Goal: Task Accomplishment & Management: Complete application form

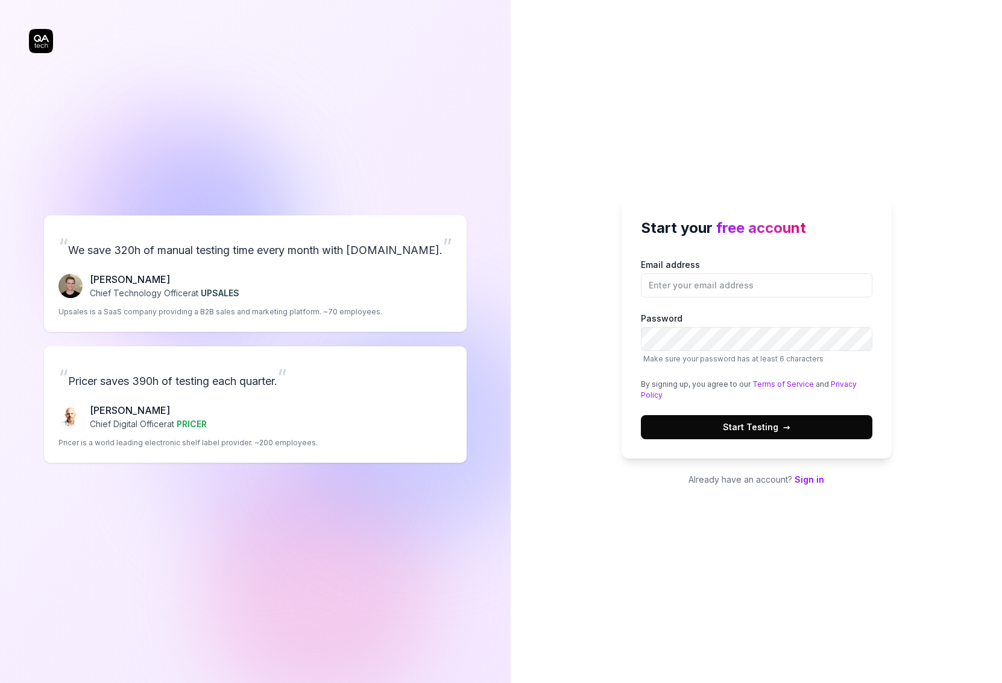
click at [620, 122] on div "Start your free account Email address Password Make sure your password has at l…" at bounding box center [756, 341] width 491 height 683
click at [706, 295] on input "Email address" at bounding box center [757, 285] width 232 height 24
click at [684, 287] on input "Email address" at bounding box center [757, 285] width 232 height 24
type input "[PERSON_NAME][EMAIL_ADDRESS][DOMAIN_NAME]"
click at [641, 415] on button "Start Testing →" at bounding box center [757, 427] width 232 height 24
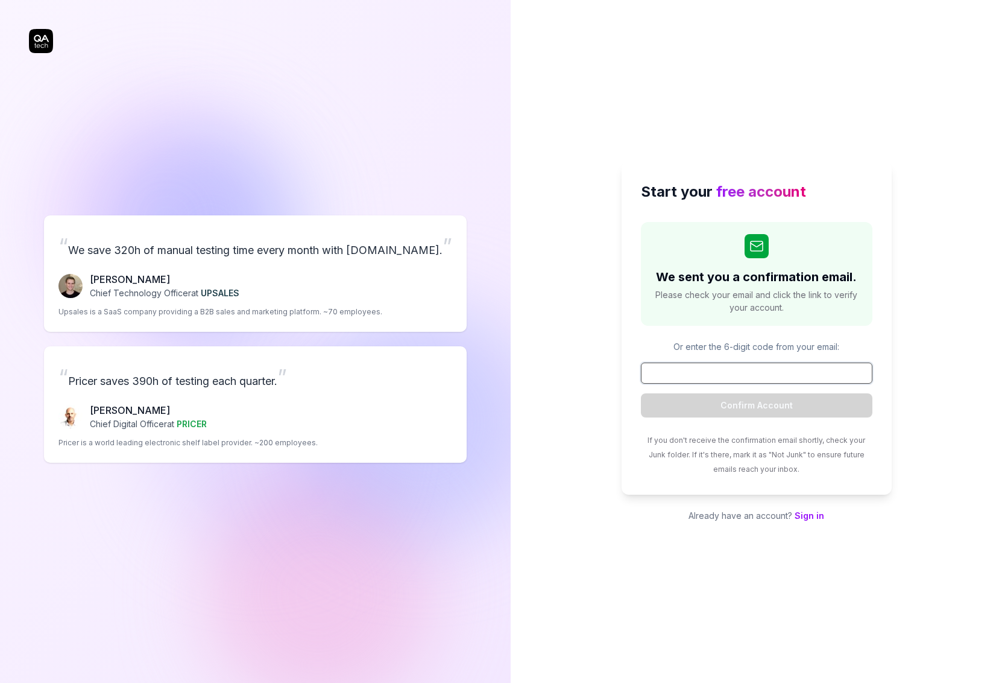
paste input "336626"
type input "336626"
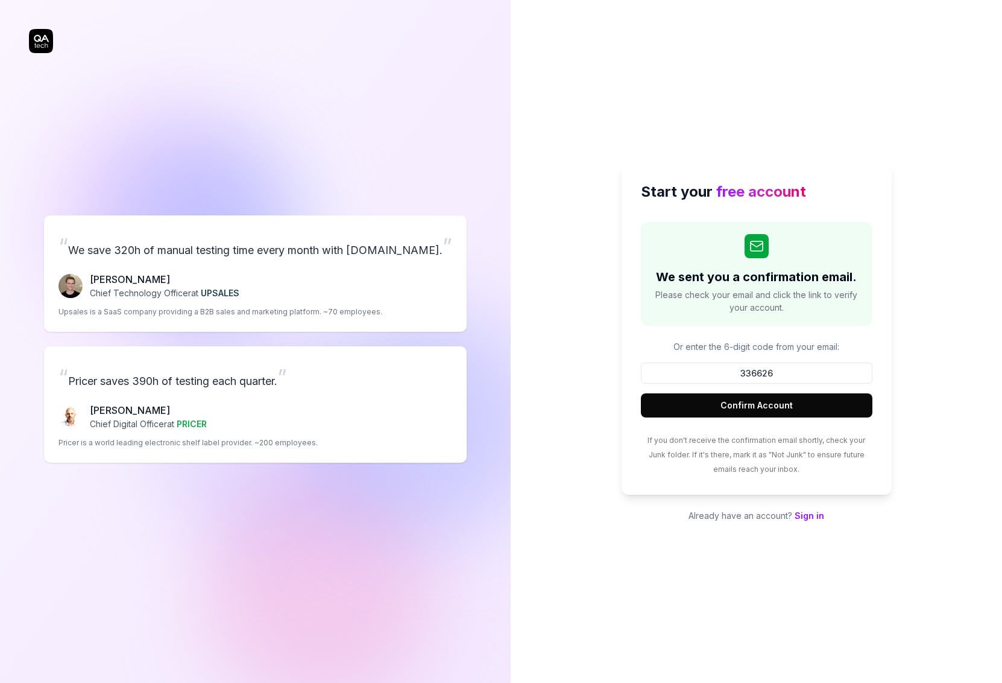
click at [719, 405] on button "Confirm Account" at bounding box center [757, 405] width 232 height 24
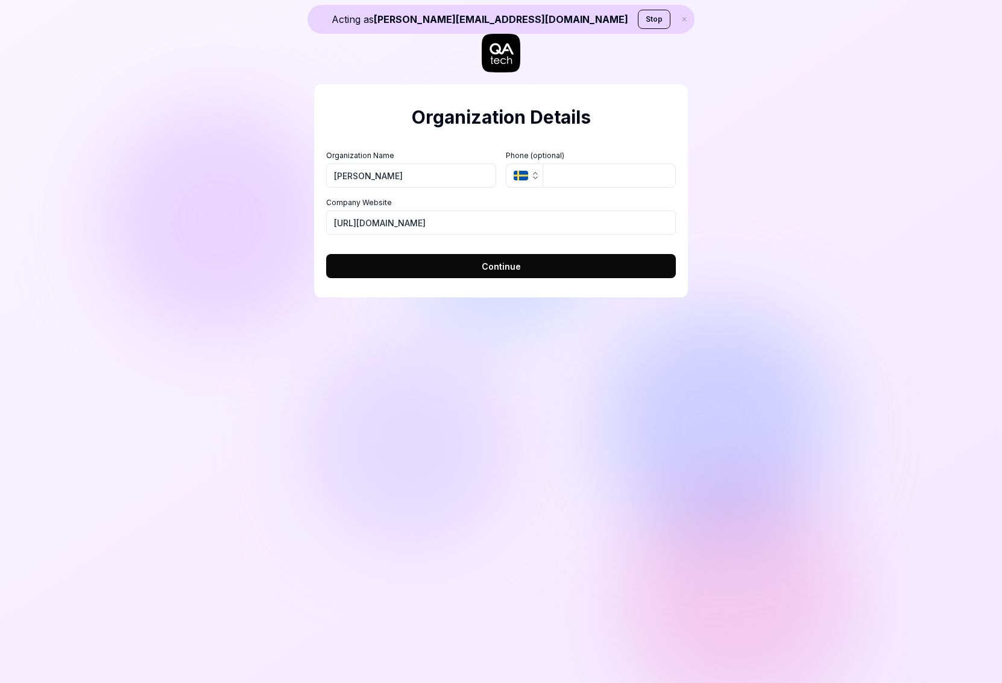
type input "[PERSON_NAME]"
click at [326, 254] on button "Continue" at bounding box center [501, 266] width 350 height 24
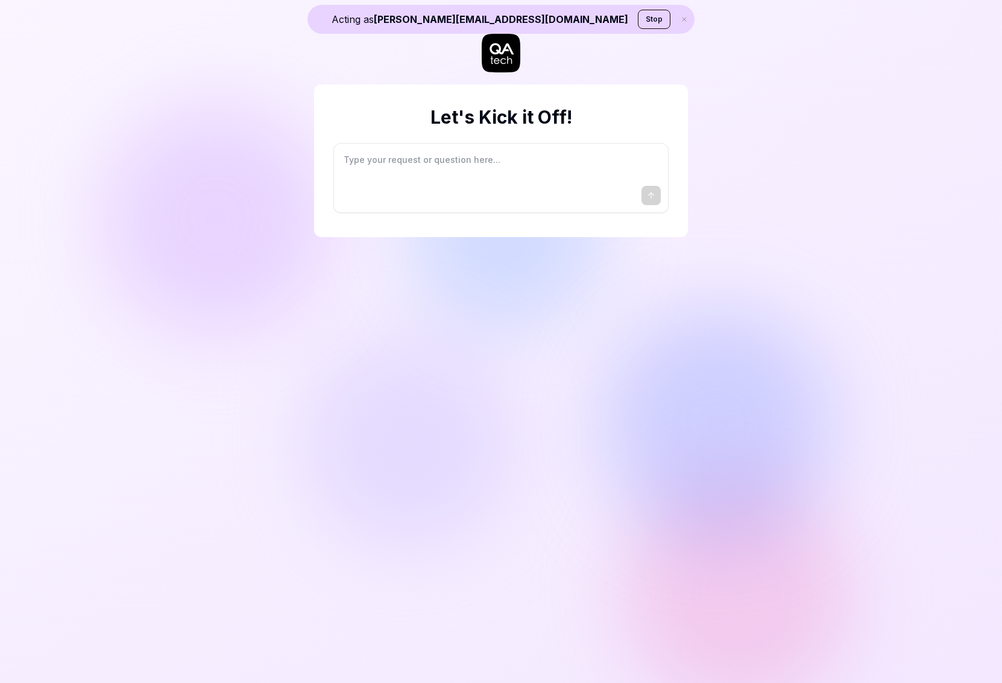
type textarea "*"
type textarea "I"
type textarea "*"
type textarea "I"
type textarea "*"
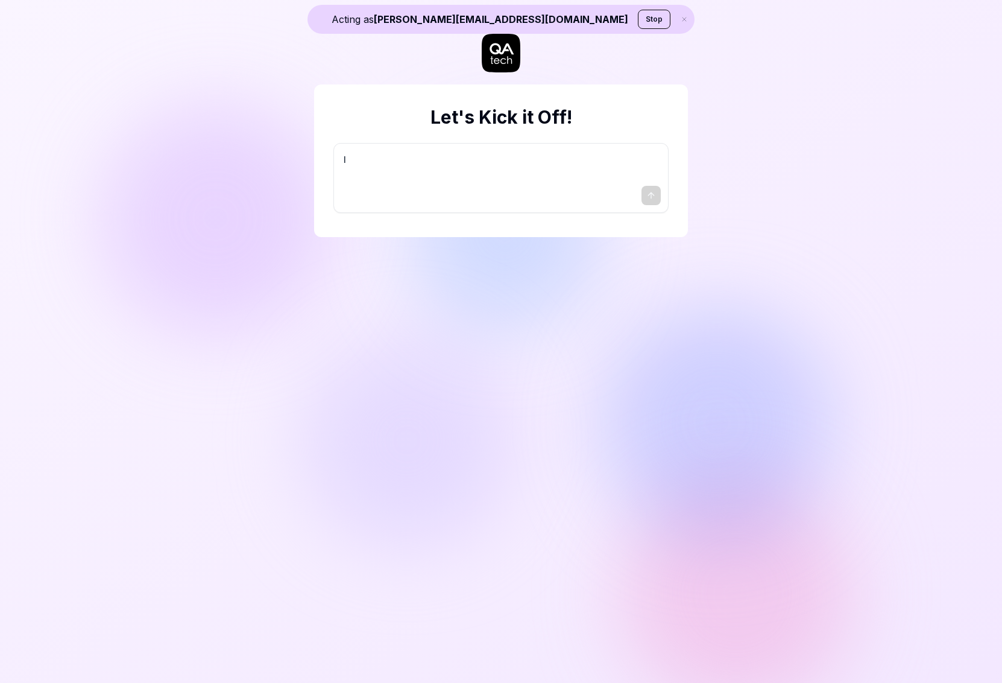
type textarea "I w"
type textarea "*"
type textarea "I wa"
type textarea "*"
type textarea "I wan"
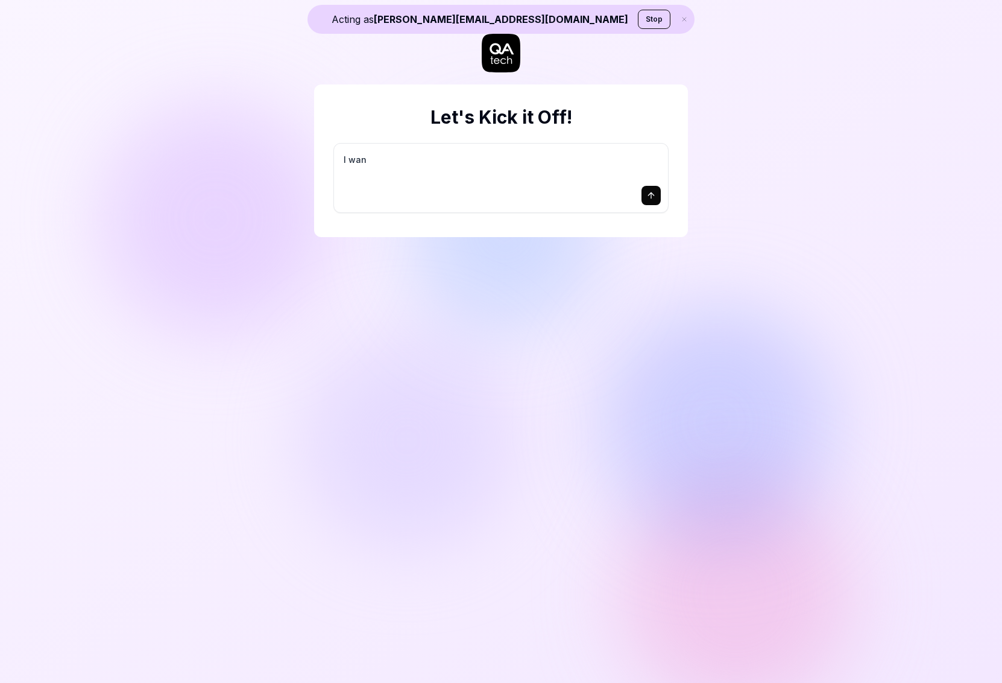
type textarea "*"
type textarea "I want"
type textarea "*"
type textarea "I want"
type textarea "*"
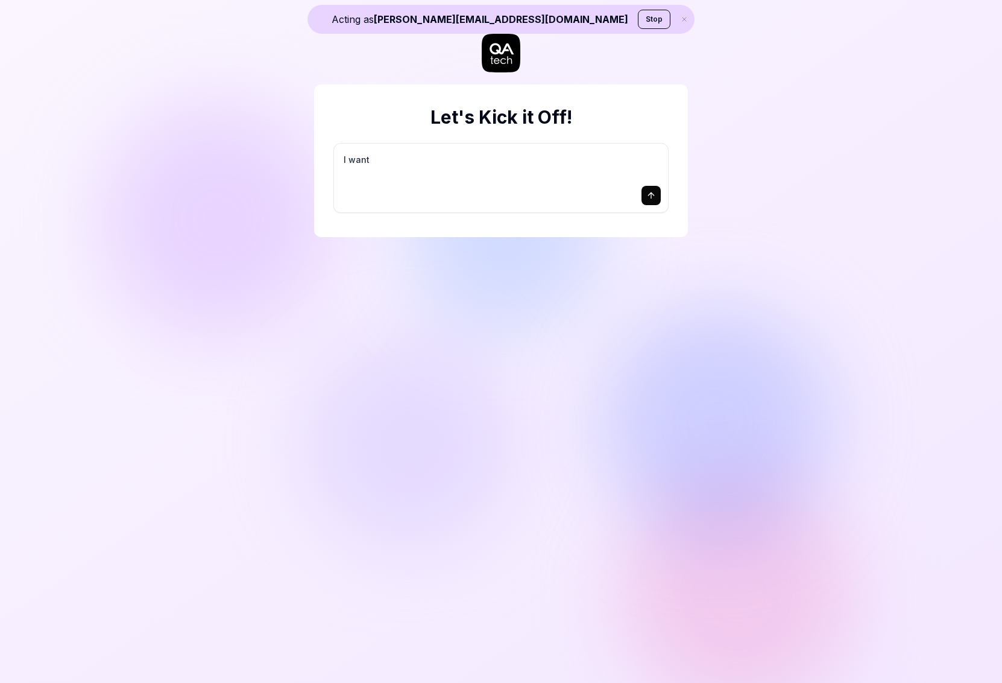
type textarea "I want a"
type textarea "*"
type textarea "I want a"
type textarea "*"
type textarea "I want a g"
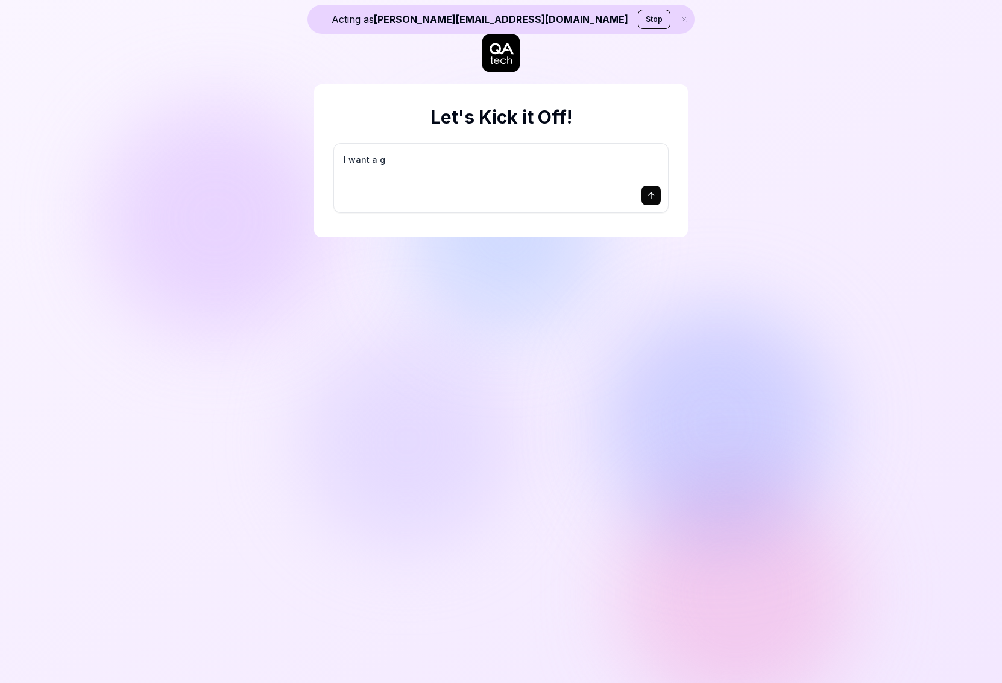
type textarea "*"
type textarea "I want a go"
type textarea "*"
type textarea "I want a goo"
type textarea "*"
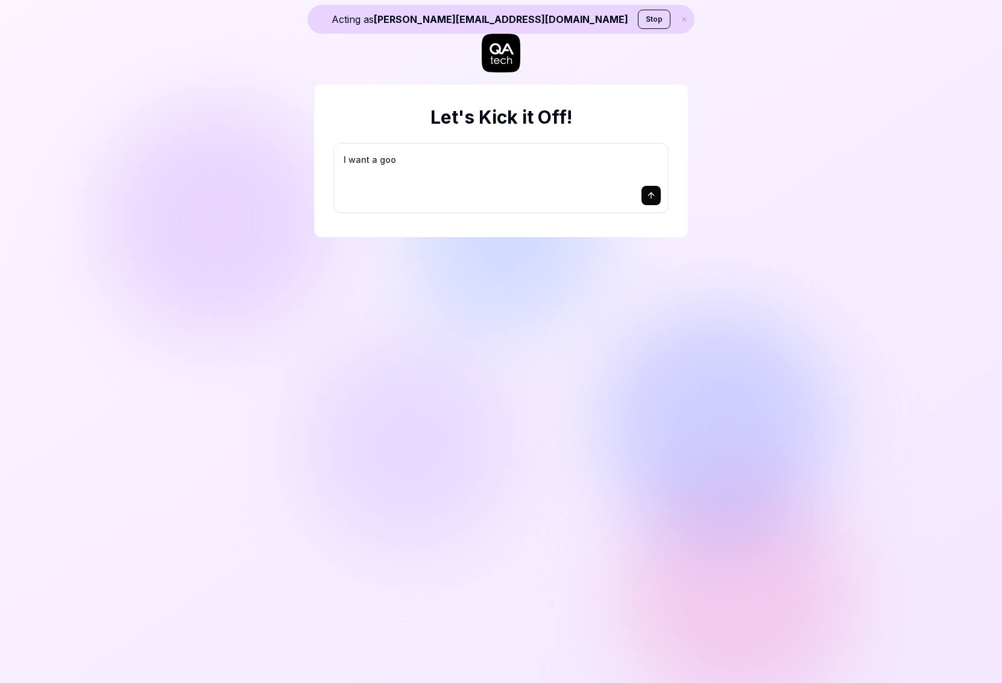
type textarea "I want a good"
type textarea "*"
type textarea "I want a good"
type textarea "*"
type textarea "I want a good t"
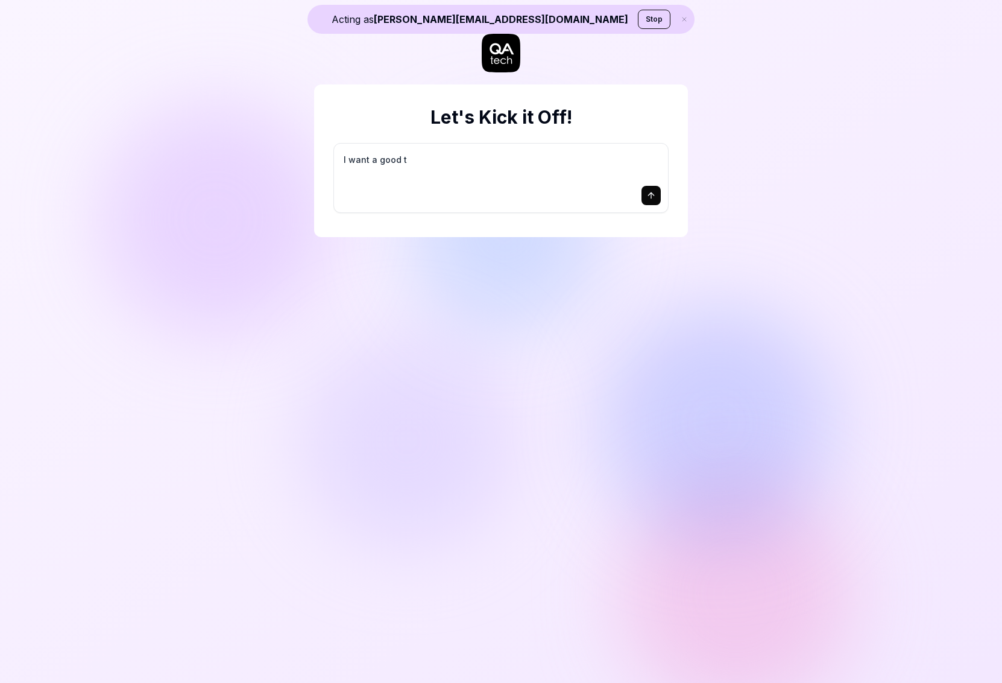
type textarea "*"
type textarea "I want a good te"
type textarea "*"
type textarea "I want a good tes"
type textarea "*"
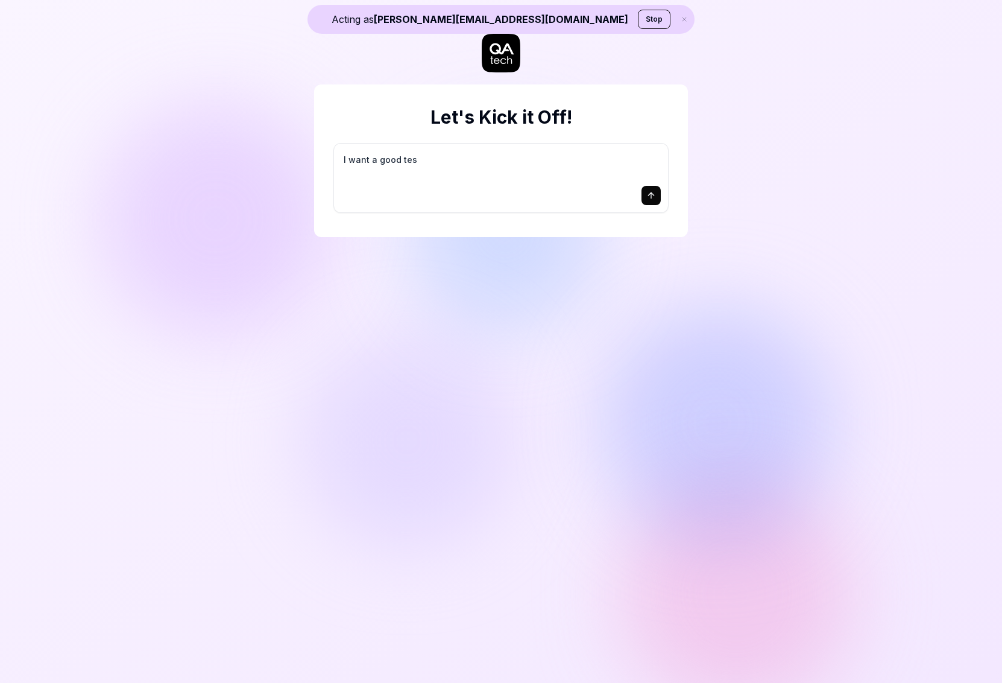
type textarea "I want a good test"
type textarea "*"
type textarea "I want a good test"
type textarea "*"
type textarea "I want a good test s"
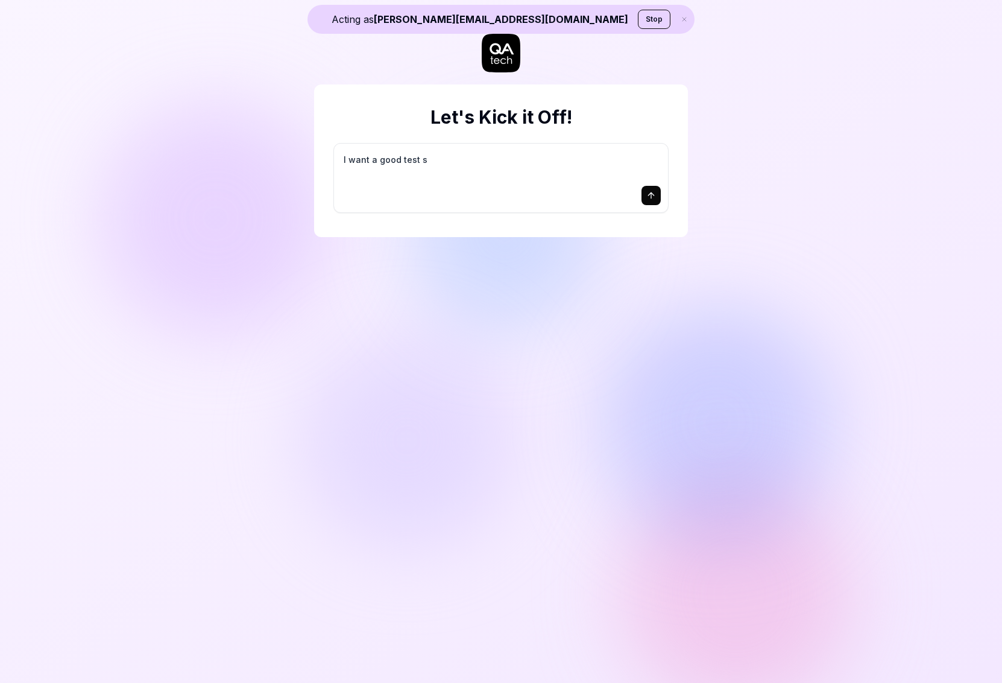
type textarea "*"
type textarea "I want a good test se"
type textarea "*"
type textarea "I want a good test set"
type textarea "*"
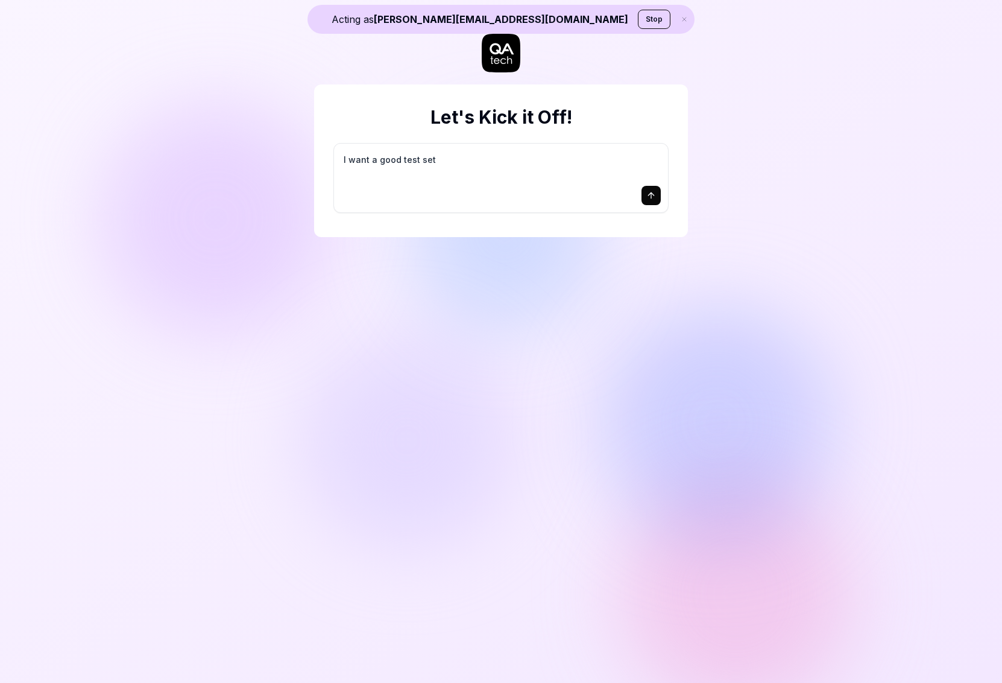
type textarea "I want a good test setu"
type textarea "*"
type textarea "I want a good test setup"
type textarea "*"
type textarea "I want a good test setup"
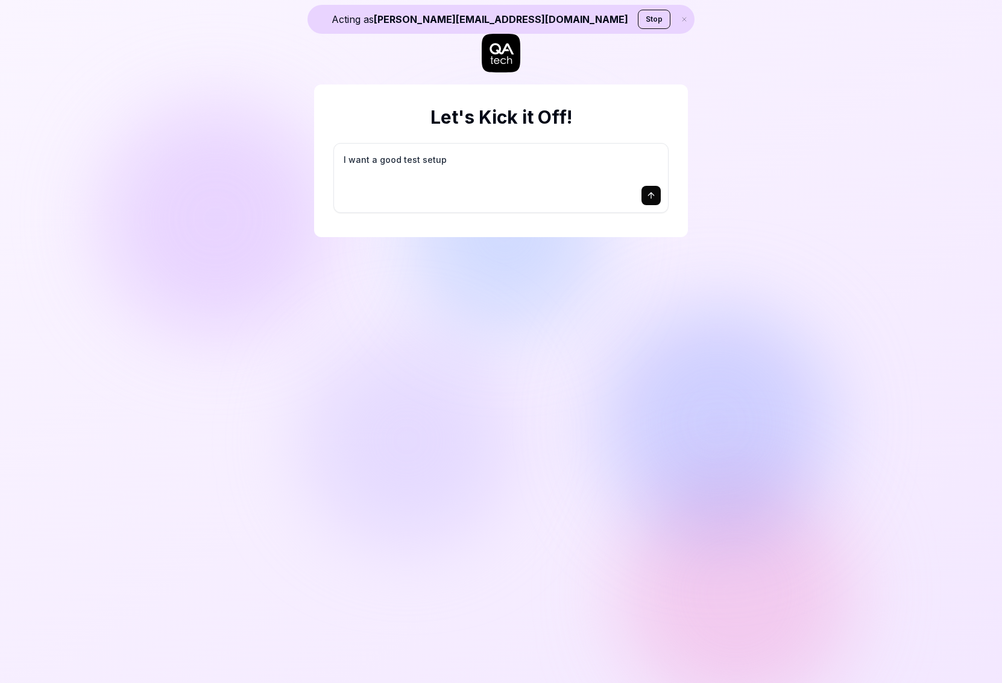
type textarea "*"
type textarea "I want a good test setup f"
type textarea "*"
type textarea "I want a good test setup fo"
type textarea "*"
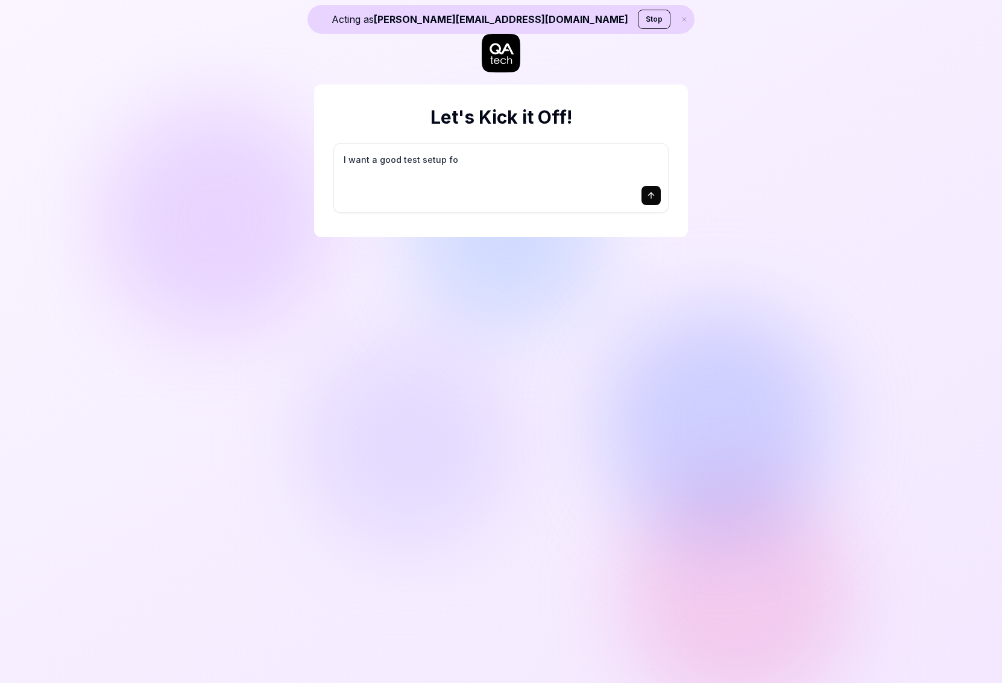
type textarea "I want a good test setup for"
type textarea "*"
type textarea "I want a good test setup for"
type textarea "*"
type textarea "I want a good test setup for m"
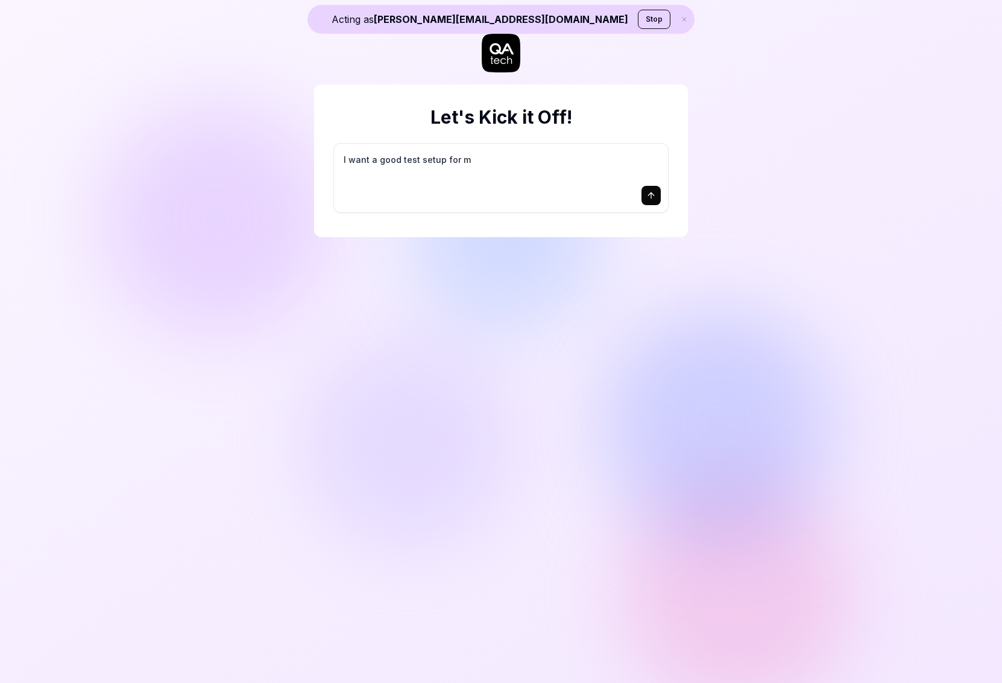
type textarea "*"
type textarea "I want a good test setup for my"
type textarea "*"
type textarea "I want a good test setup for my"
type textarea "*"
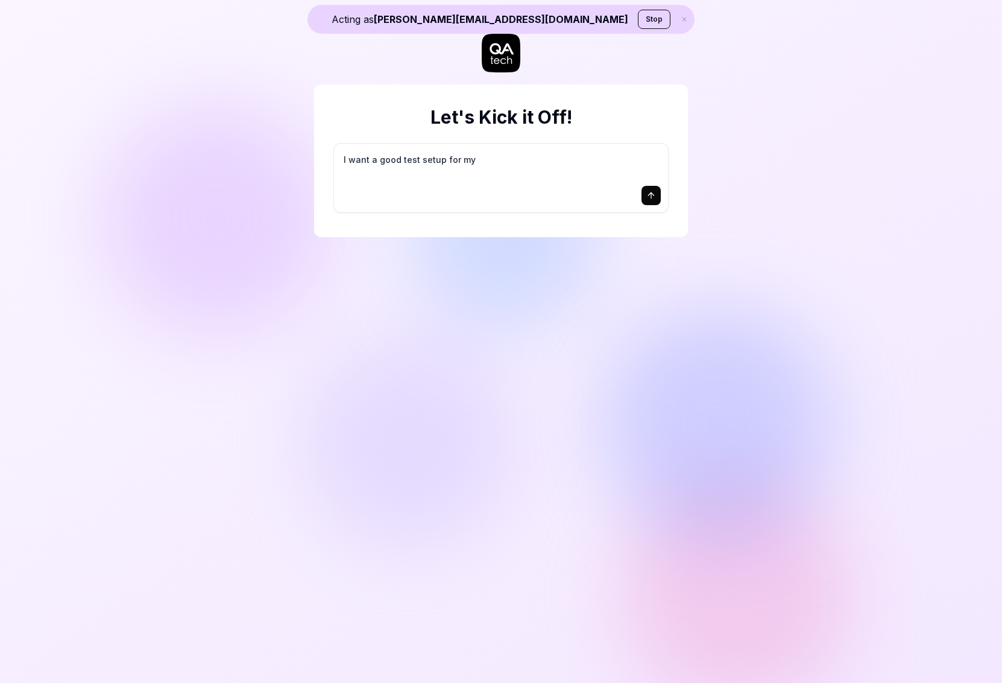
type textarea "I want a good test setup for my s"
type textarea "*"
type textarea "I want a good test setup for my si"
type textarea "*"
type textarea "I want a good test setup for my sit"
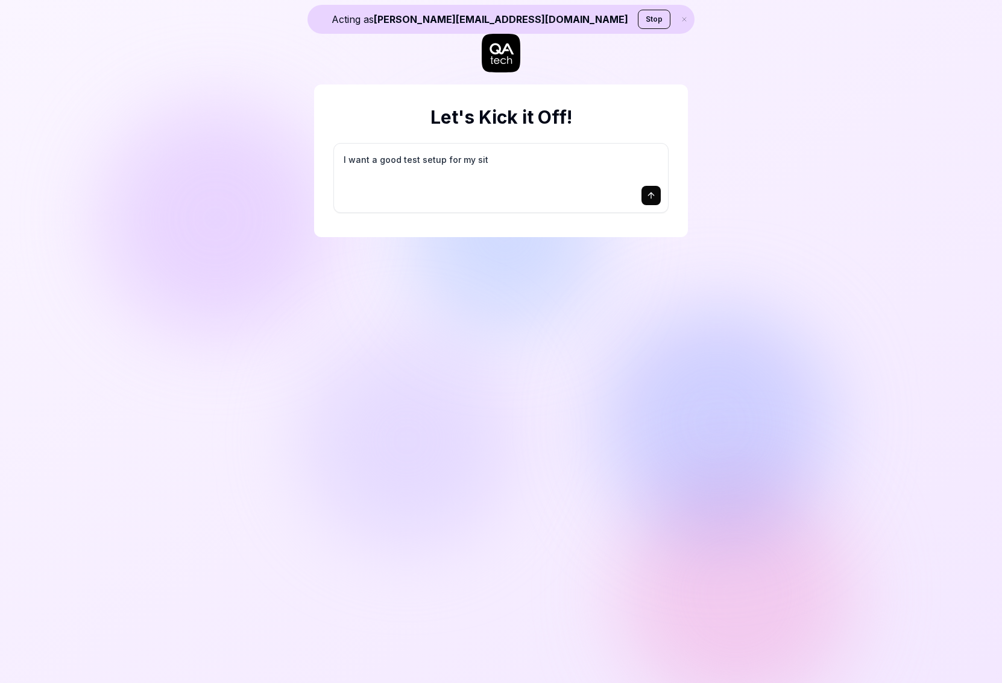
type textarea "*"
type textarea "I want a good test setup for my site"
type textarea "*"
type textarea "I want a good test setup for my site"
type textarea "*"
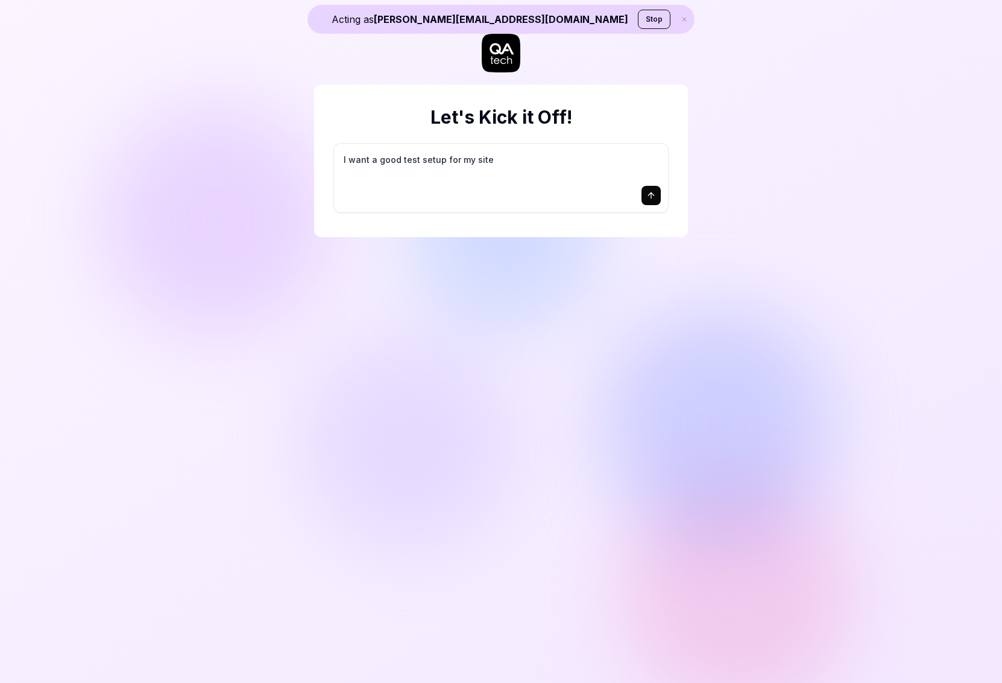
type textarea "I want a good test setup for my site -"
type textarea "*"
type textarea "I want a good test setup for my site -"
type textarea "*"
type textarea "I want a good test setup for my site - h"
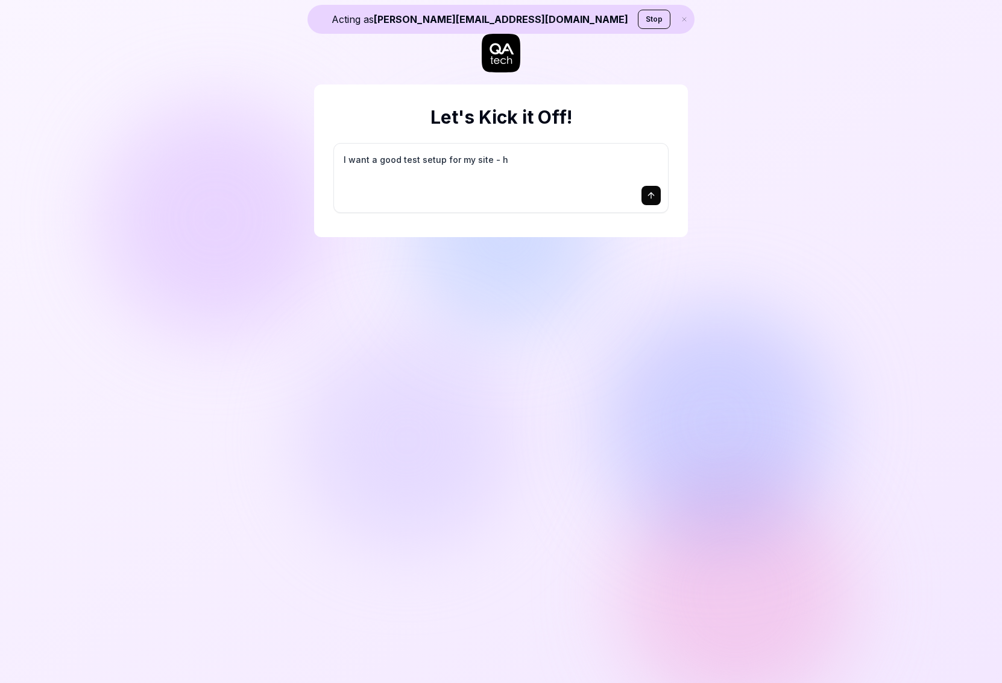
type textarea "*"
type textarea "I want a good test setup for my site - he"
type textarea "*"
type textarea "I want a good test setup for my site - hel"
type textarea "*"
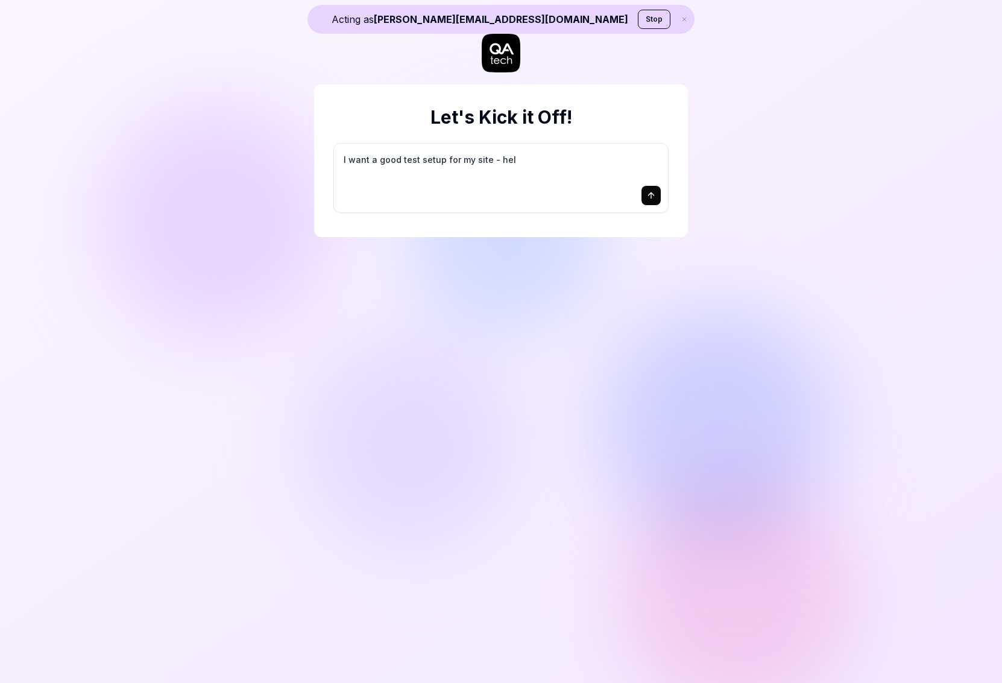
type textarea "I want a good test setup for my site - help"
type textarea "*"
type textarea "I want a good test setup for my site - help"
type textarea "*"
type textarea "I want a good test setup for my site - help m"
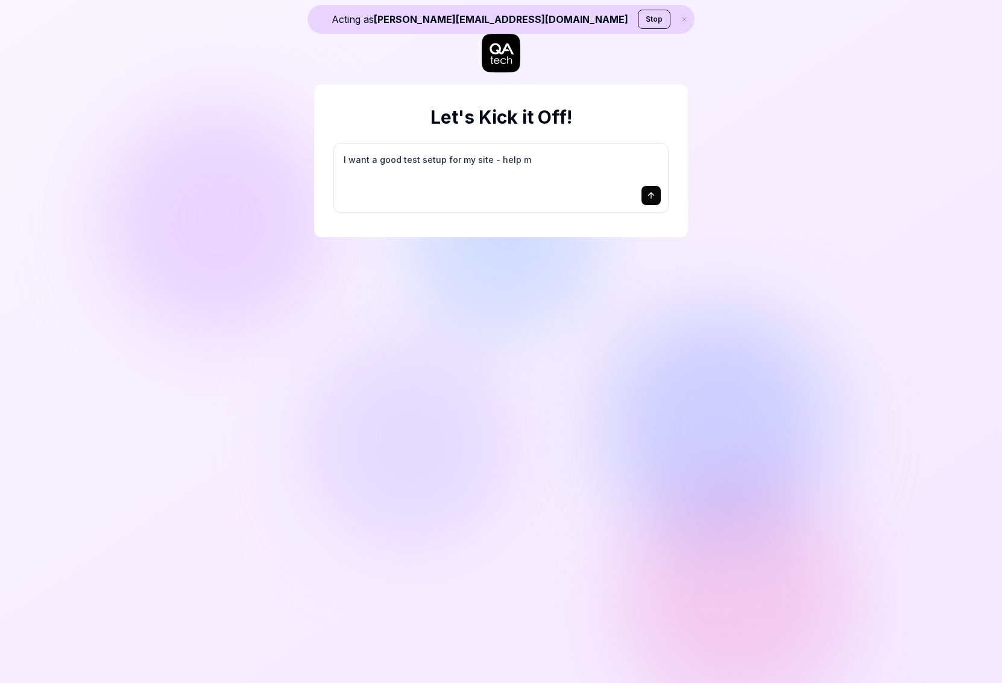
type textarea "*"
type textarea "I want a good test setup for my site - help me"
type textarea "*"
type textarea "I want a good test setup for my site - help me"
type textarea "*"
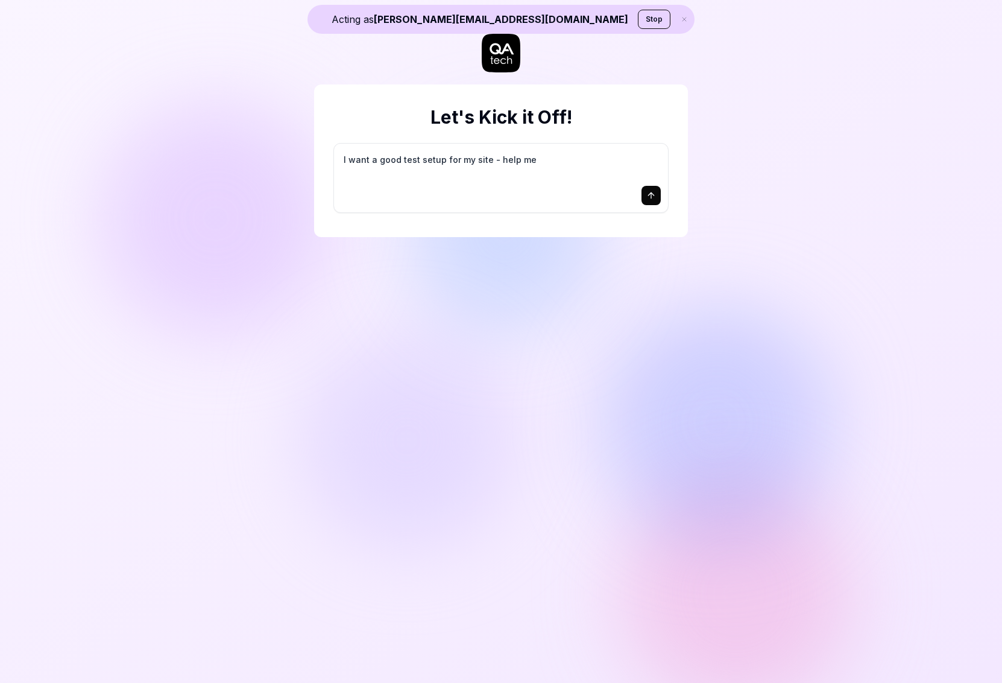
type textarea "I want a good test setup for my site - help me c"
type textarea "*"
type textarea "I want a good test setup for my site - help me cr"
type textarea "*"
type textarea "I want a good test setup for my site - help me cre"
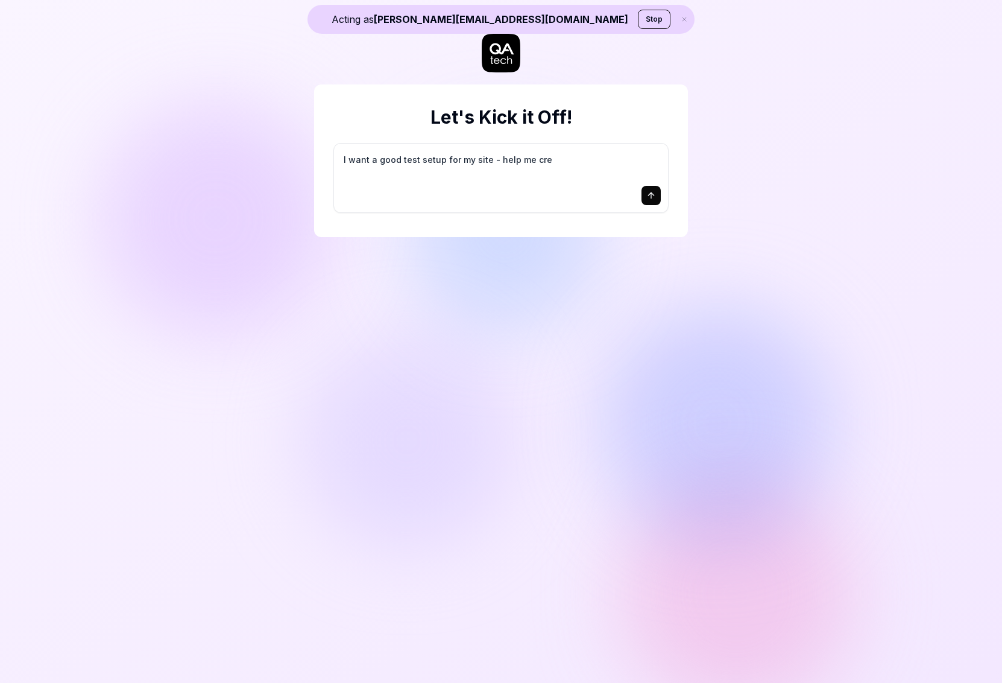
type textarea "*"
type textarea "I want a good test setup for my site - help me crea"
type textarea "*"
type textarea "I want a good test setup for my site - help me creat"
type textarea "*"
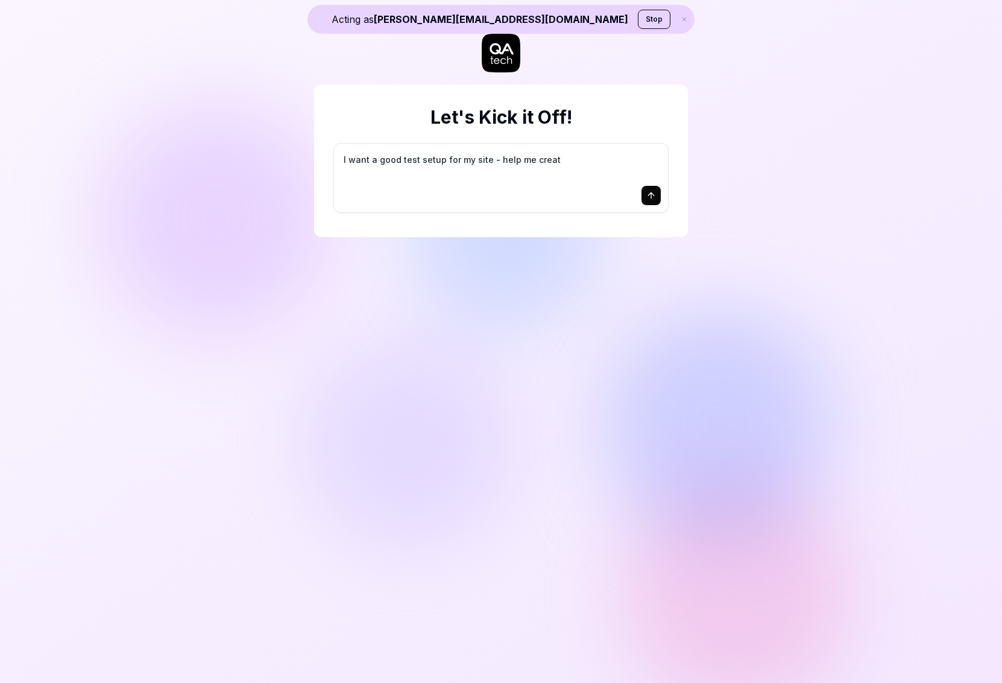
type textarea "I want a good test setup for my site - help me create"
type textarea "*"
type textarea "I want a good test setup for my site - help me create"
type textarea "*"
type textarea "I want a good test setup for my site - help me create t"
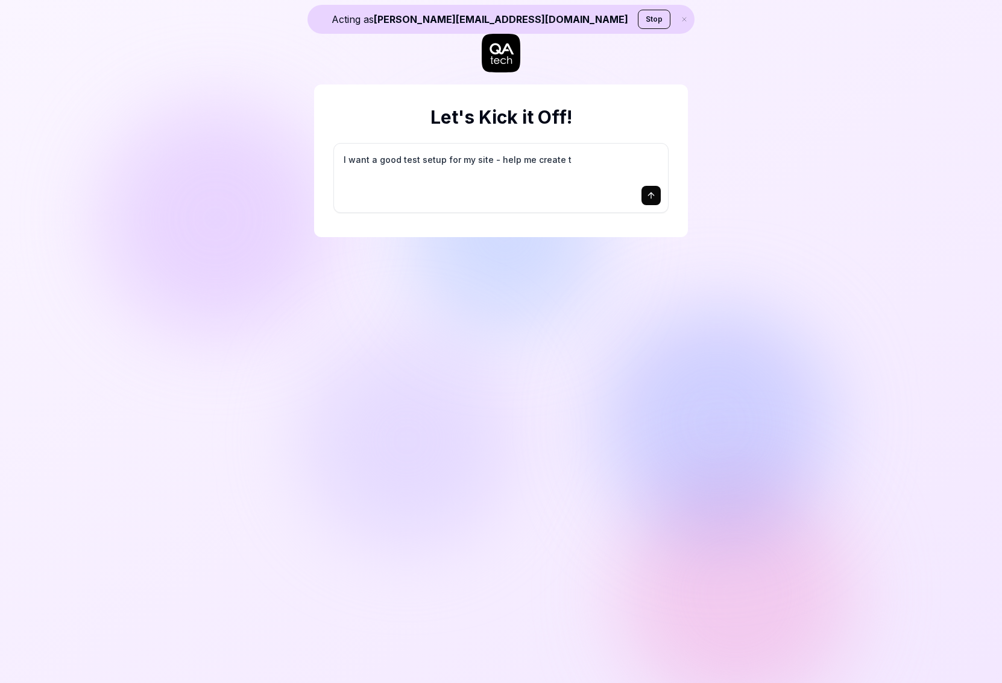
type textarea "*"
type textarea "I want a good test setup for my site - help me create th"
type textarea "*"
type textarea "I want a good test setup for my site - help me create the"
type textarea "*"
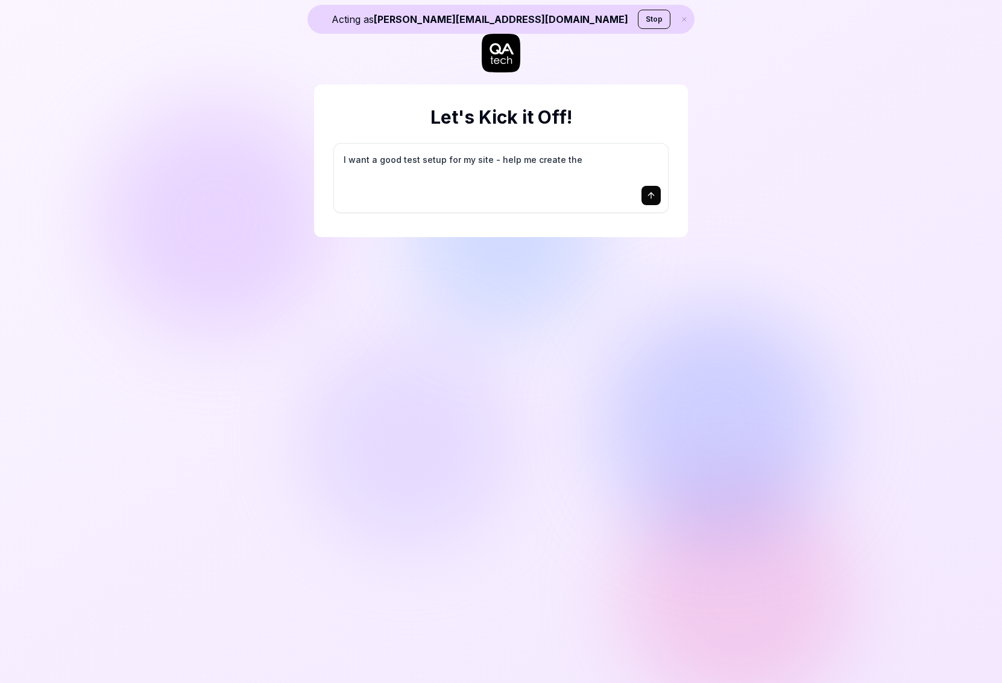
type textarea "I want a good test setup for my site - help me create the"
type textarea "*"
type textarea "I want a good test setup for my site - help me create the f"
type textarea "*"
type textarea "I want a good test setup for my site - help me create the fi"
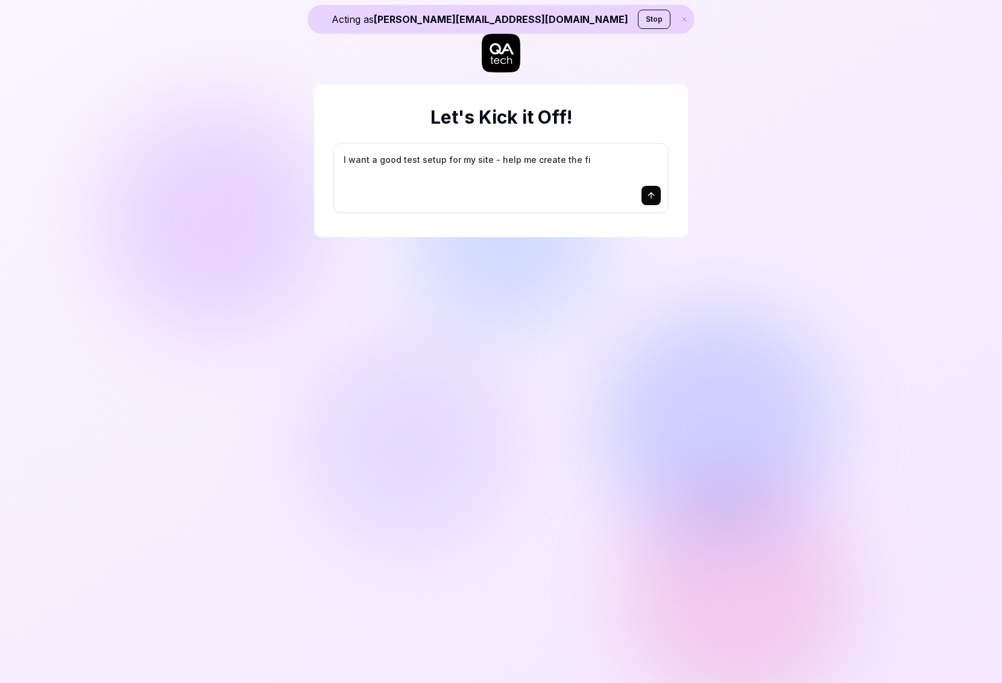
type textarea "*"
type textarea "I want a good test setup for my site - help me create the fir"
type textarea "*"
type textarea "I want a good test setup for my site - help me create the firs"
type textarea "*"
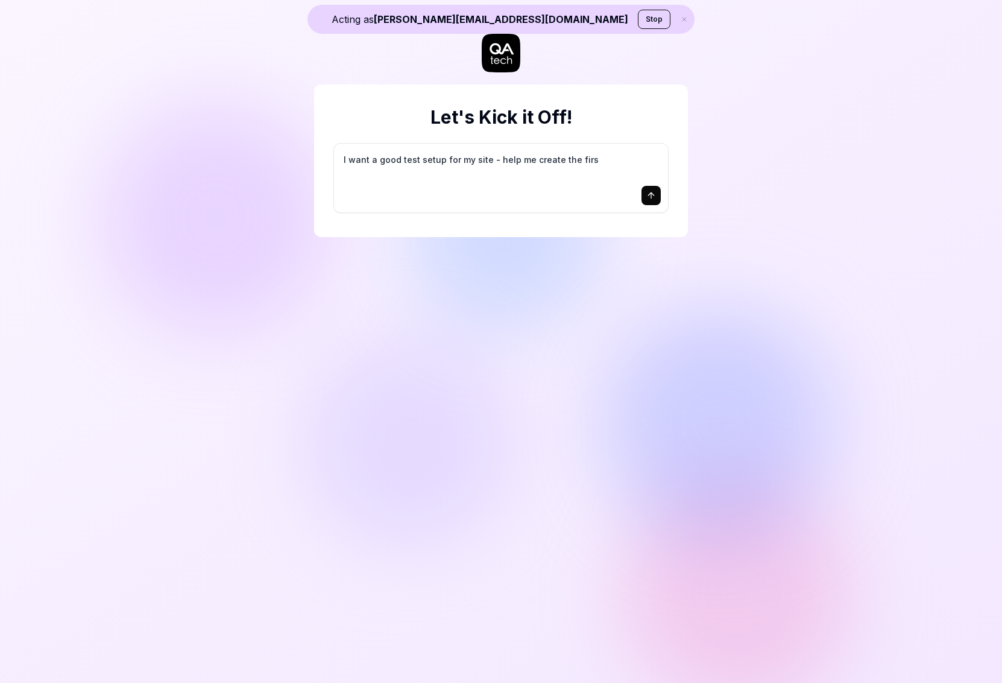
type textarea "I want a good test setup for my site - help me create the first"
type textarea "*"
type textarea "I want a good test setup for my site - help me create the first"
type textarea "*"
type textarea "I want a good test setup for my site - help me create the first 3"
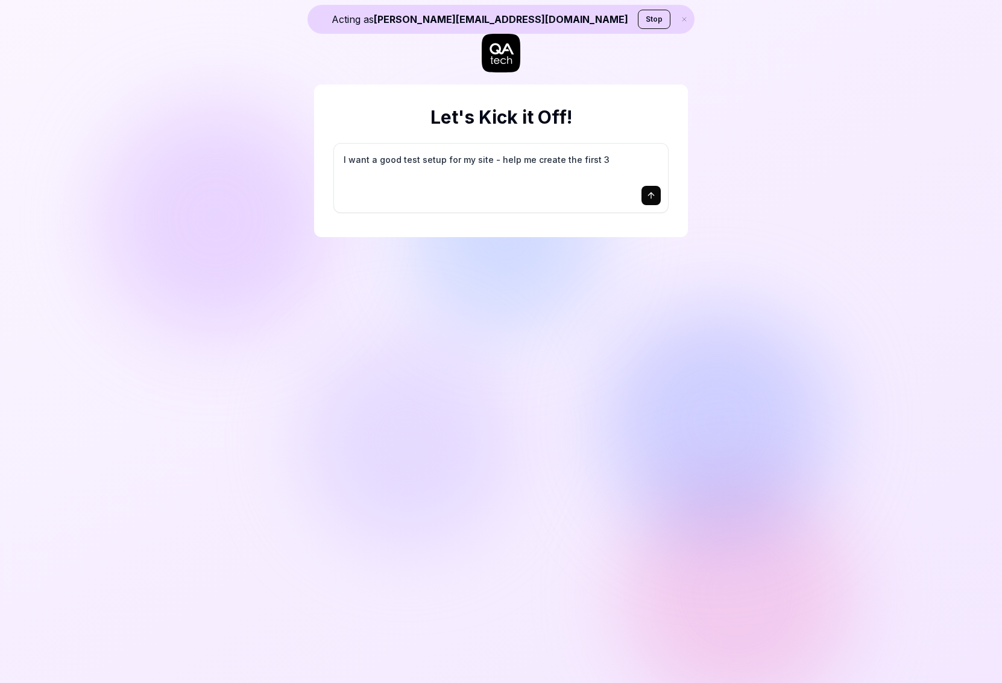
type textarea "*"
type textarea "I want a good test setup for my site - help me create the first 3-"
type textarea "*"
type textarea "I want a good test setup for my site - help me create the first 3-5"
type textarea "*"
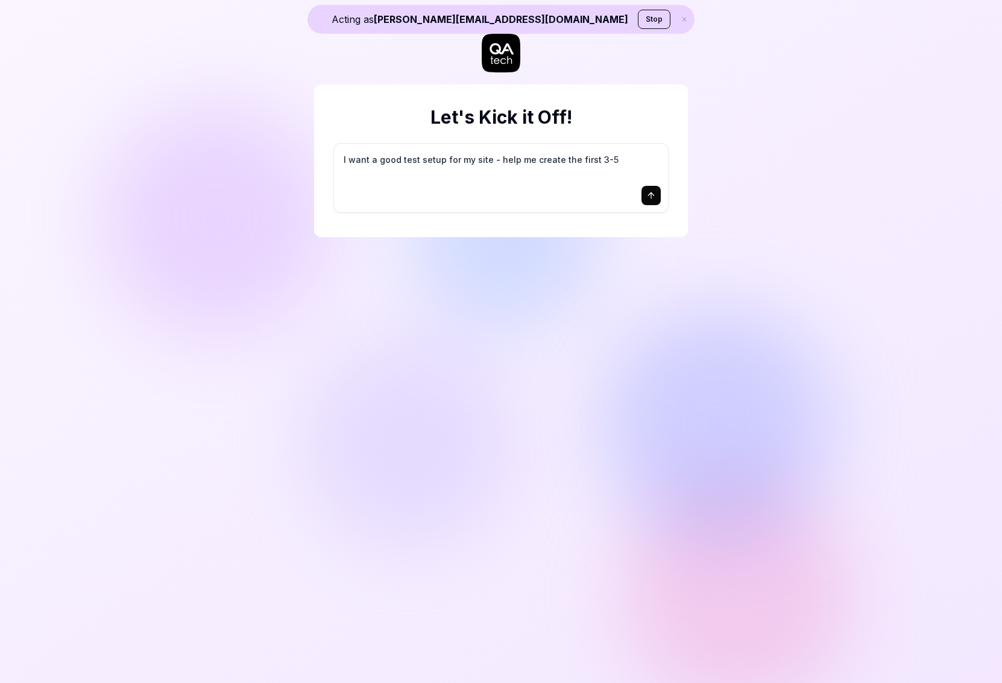
type textarea "I want a good test setup for my site - help me create the first 3-5"
type textarea "*"
type textarea "I want a good test setup for my site - help me create the first 3-5 t"
type textarea "*"
type textarea "I want a good test setup for my site - help me create the first 3-5 te"
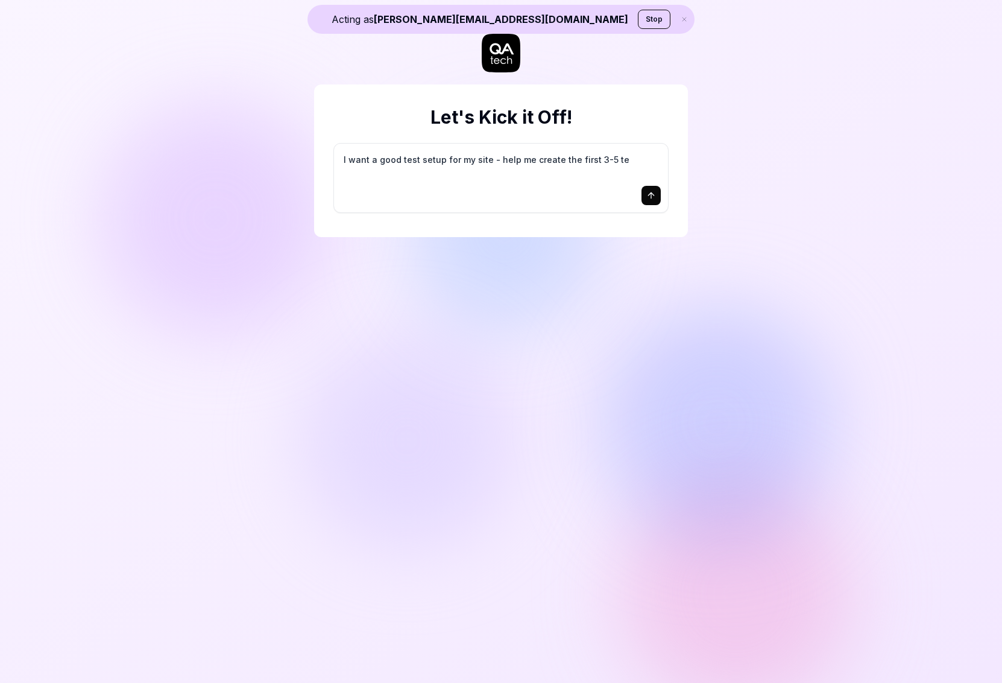
type textarea "*"
type textarea "I want a good test setup for my site - help me create the first 3-5 tes"
type textarea "*"
type textarea "I want a good test setup for my site - help me create the first 3-5 test"
type textarea "*"
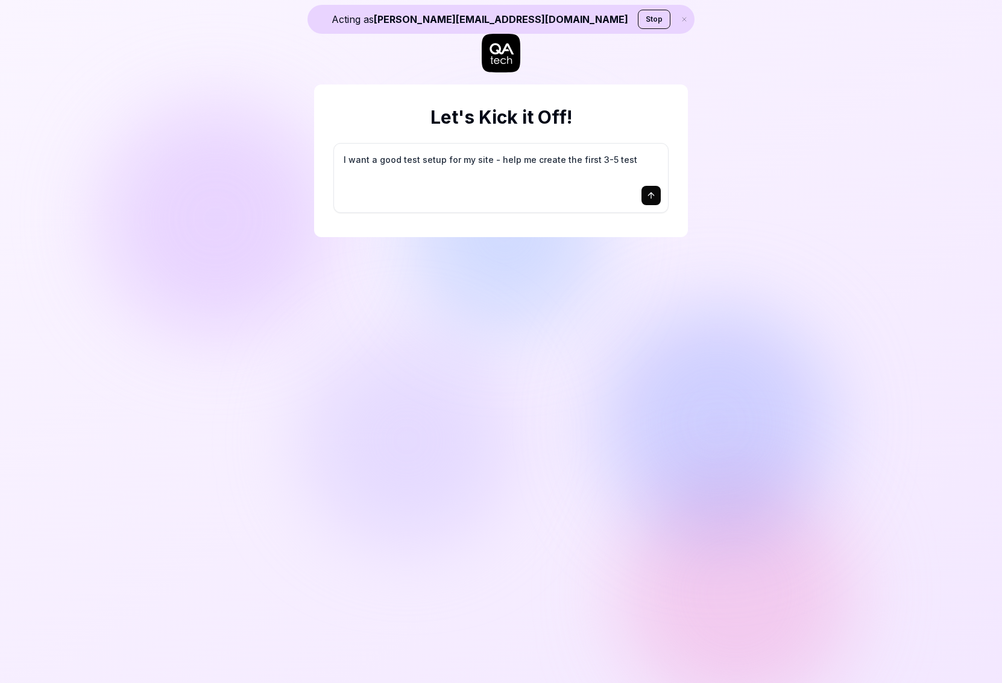
type textarea "I want a good test setup for my site - help me create the first 3-5 test"
type textarea "*"
type textarea "I want a good test setup for my site - help me create the first 3-5 test c"
type textarea "*"
type textarea "I want a good test setup for my site - help me create the first 3-5 test ca"
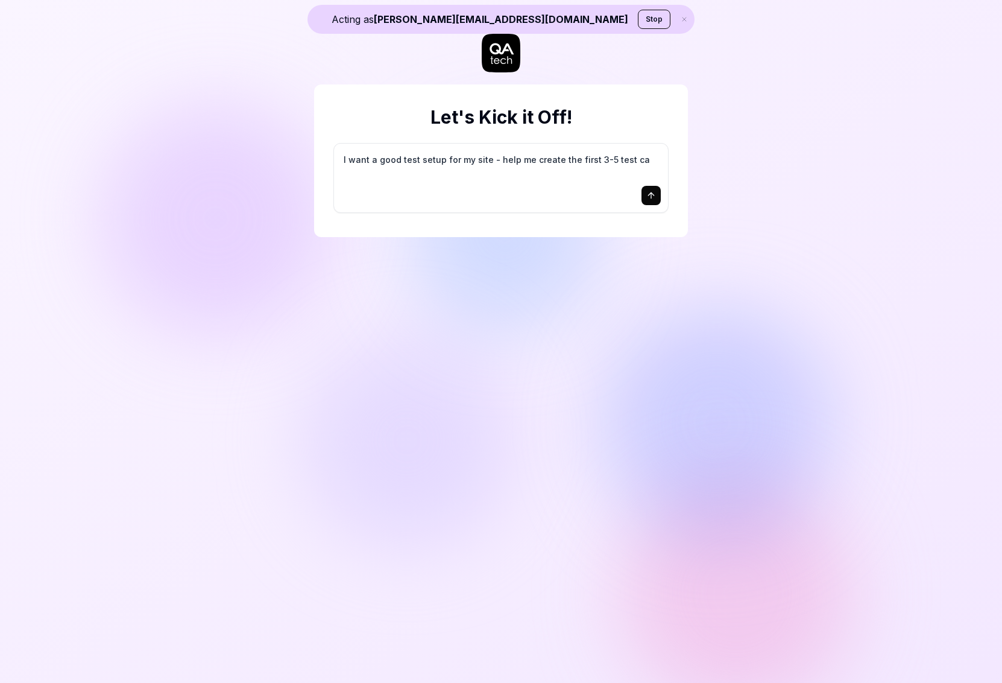
type textarea "*"
type textarea "I want a good test setup for my site - help me create the first 3-5 test cas"
type textarea "*"
type textarea "I want a good test setup for my site - help me create the first 3-5 test case"
type textarea "*"
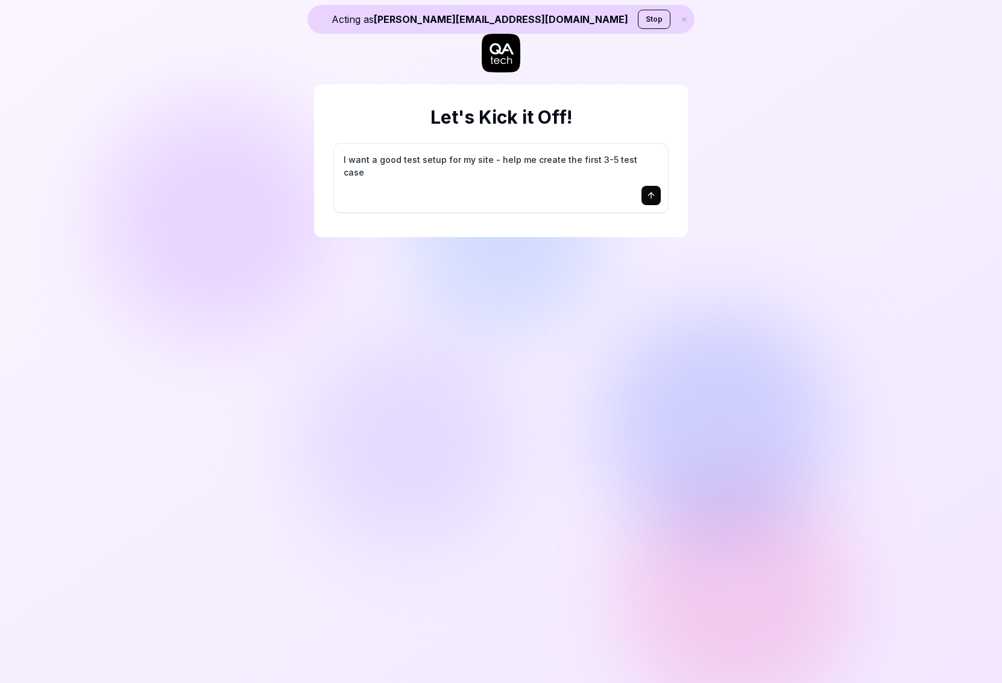
type textarea "I want a good test setup for my site - help me create the first 3-5 test cases"
click at [652, 194] on icon "submit" at bounding box center [651, 196] width 10 height 10
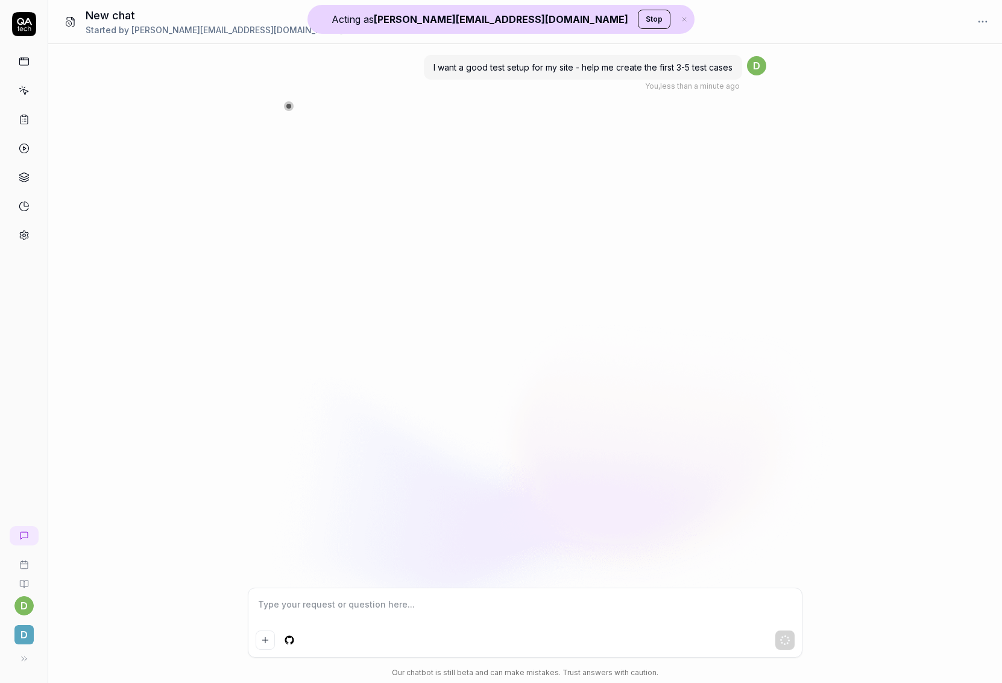
click at [679, 17] on icon "button" at bounding box center [684, 19] width 11 height 7
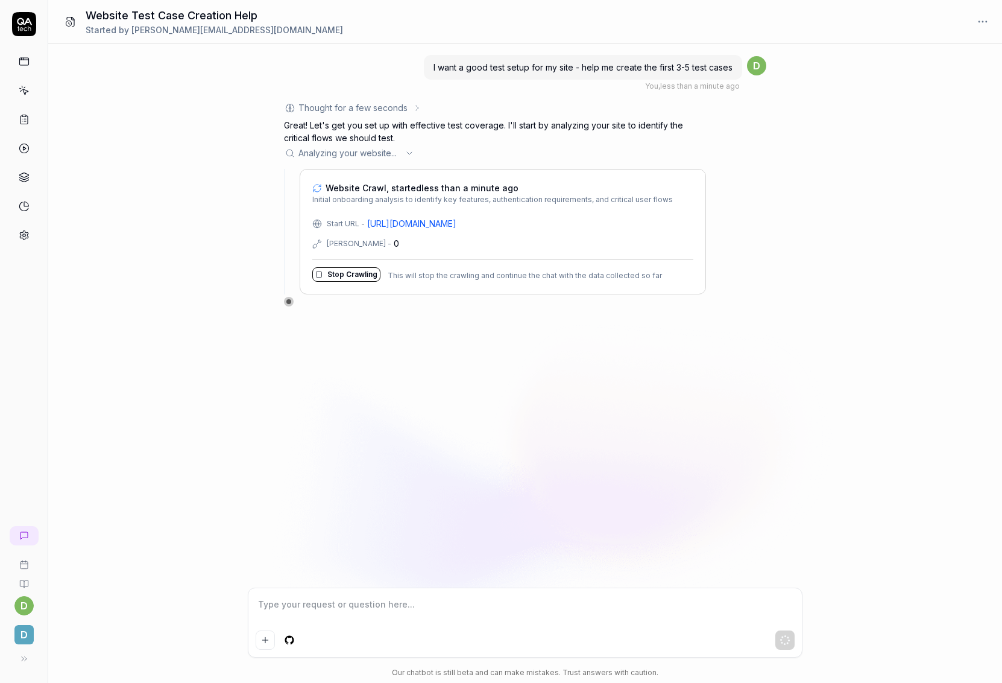
click at [450, 229] on link "[URL][DOMAIN_NAME]" at bounding box center [411, 223] width 89 height 13
click at [203, 187] on div "I want a good test setup for my site - help me create the first 3-5 test cases …" at bounding box center [525, 315] width 954 height 543
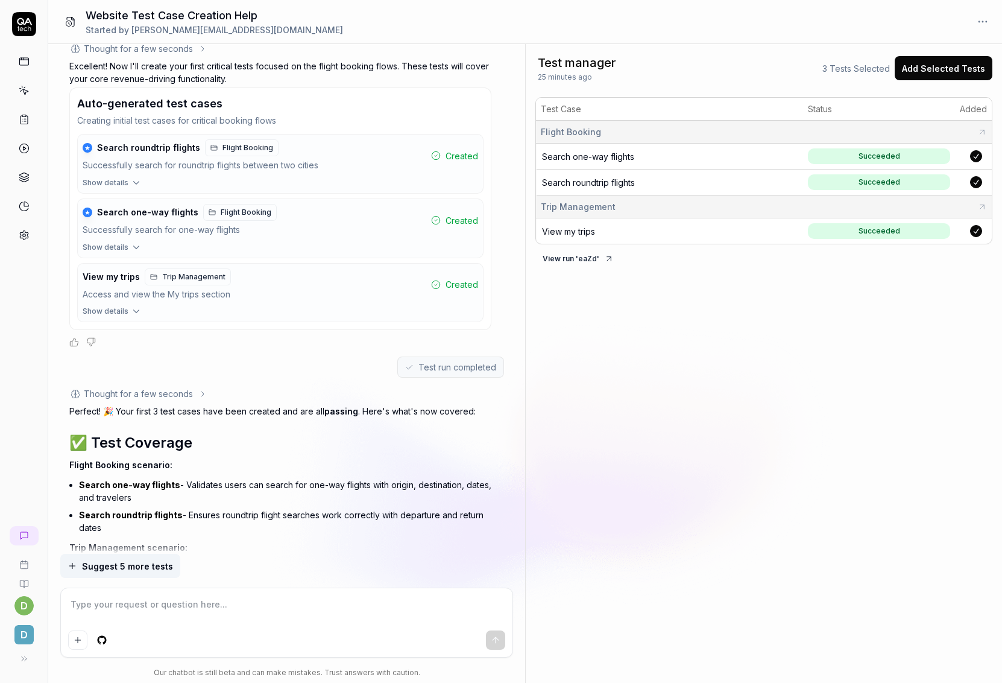
type textarea "*"
